Goal: Check status: Check status

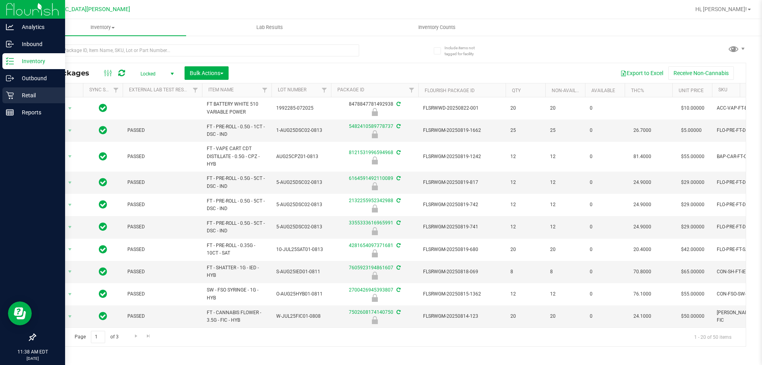
click at [16, 98] on p "Retail" at bounding box center [38, 95] width 48 height 10
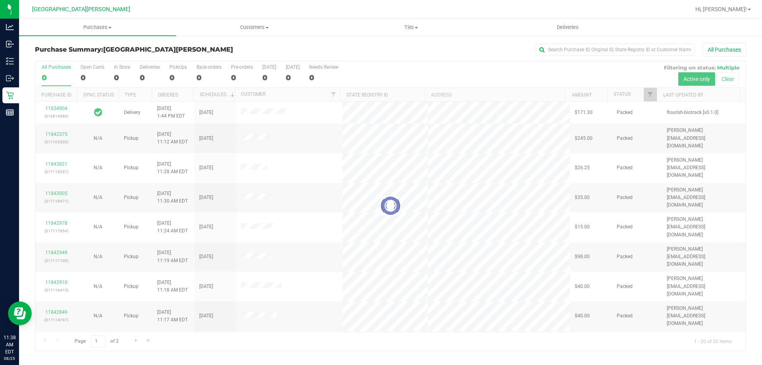
click at [94, 73] on div at bounding box center [390, 205] width 710 height 289
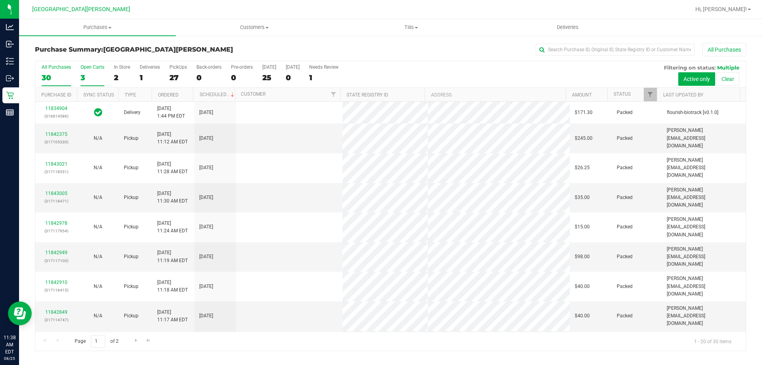
click at [92, 73] on div "3" at bounding box center [93, 77] width 24 height 9
click at [0, 0] on input "Open Carts 3" at bounding box center [0, 0] width 0 height 0
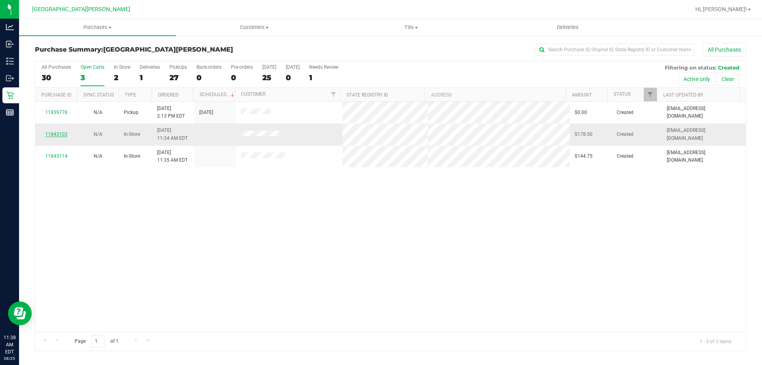
click at [58, 133] on link "11843103" at bounding box center [56, 134] width 22 height 6
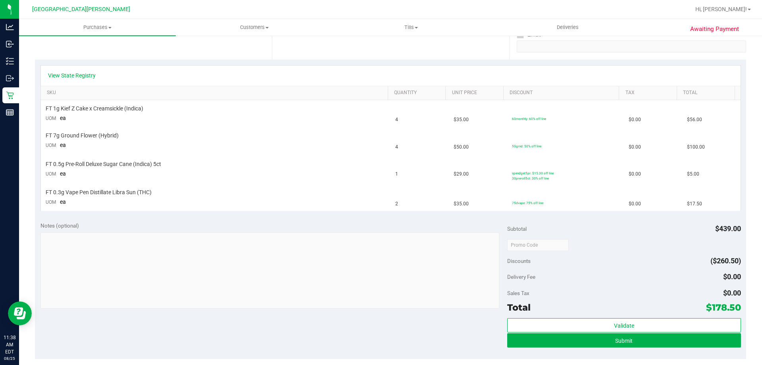
scroll to position [159, 0]
